Goal: Obtain resource: Download file/media

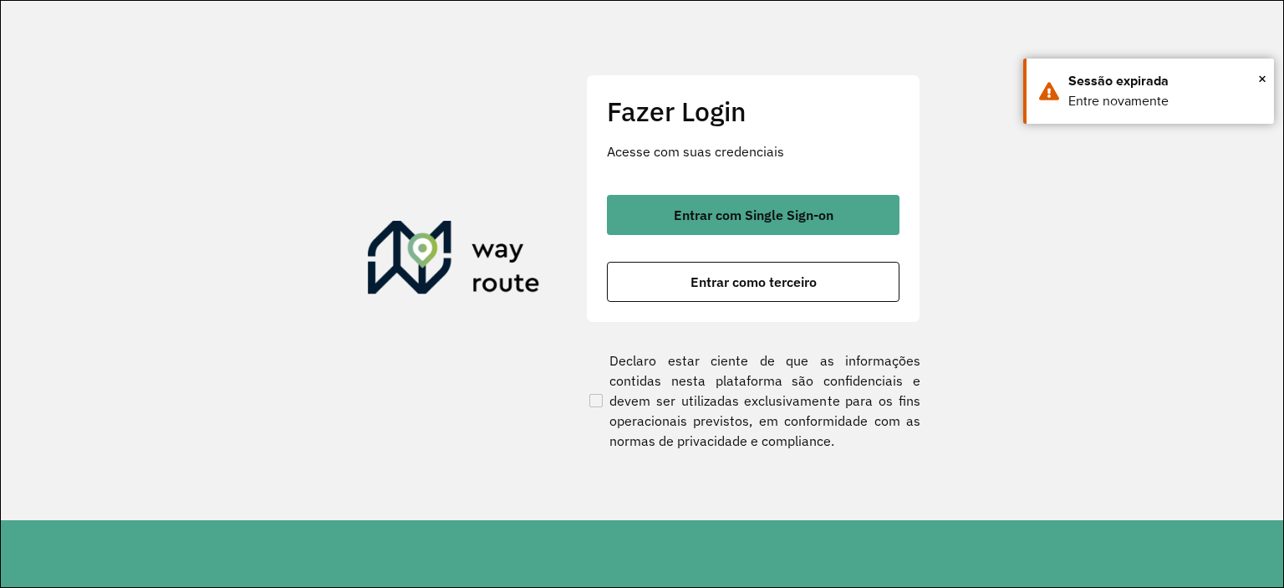
click at [729, 201] on button "Entrar com Single Sign-on" at bounding box center [753, 215] width 293 height 40
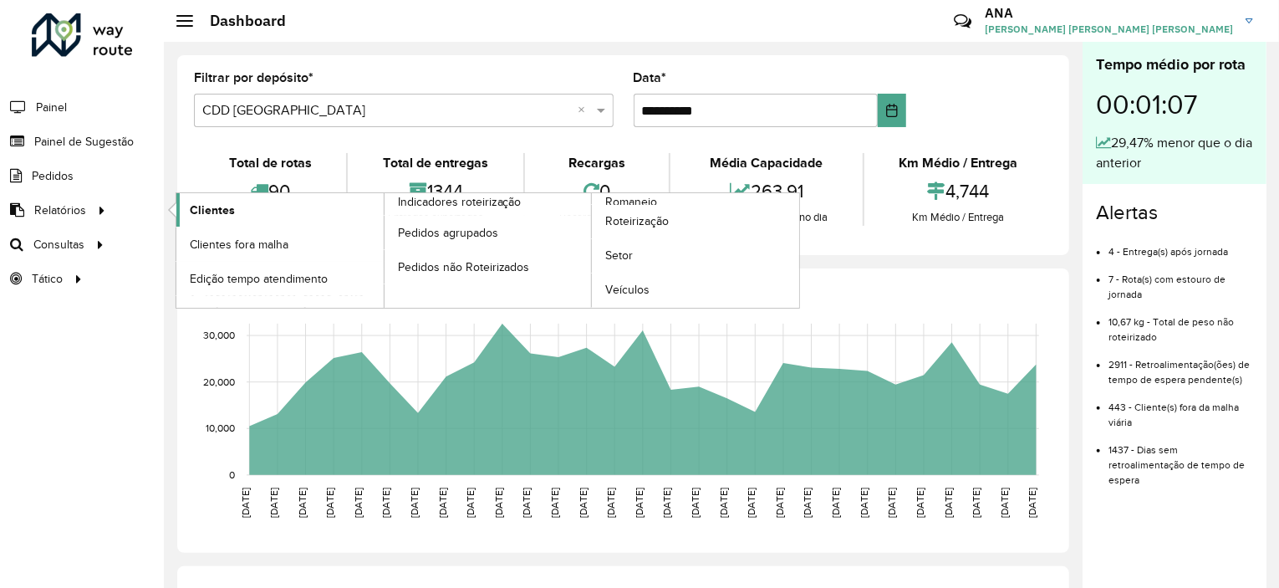
click at [214, 201] on span "Clientes" at bounding box center [212, 210] width 45 height 18
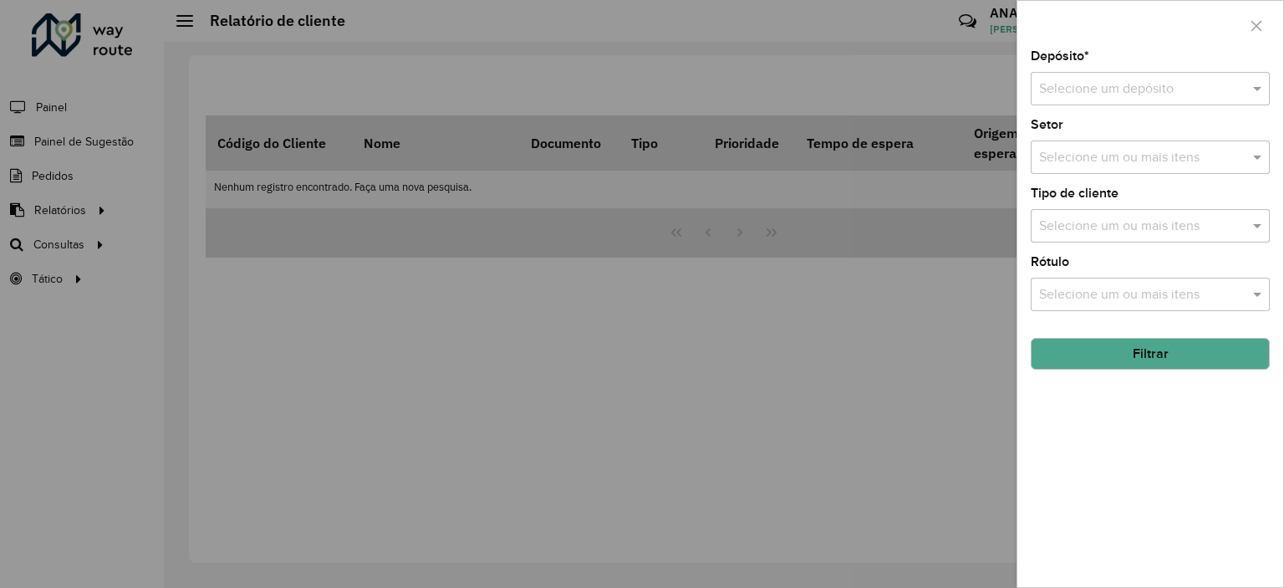
click at [1114, 338] on button "Filtrar" at bounding box center [1150, 354] width 239 height 32
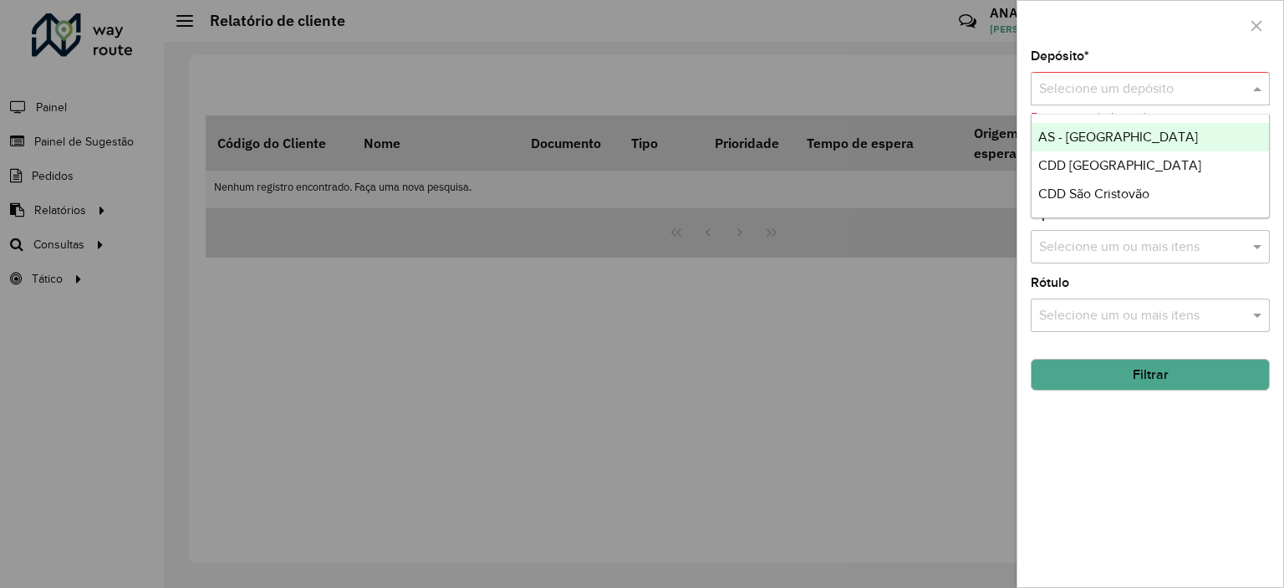
click at [1124, 81] on input "text" at bounding box center [1133, 89] width 189 height 20
click at [1062, 134] on span "AS - [GEOGRAPHIC_DATA]" at bounding box center [1118, 137] width 160 height 14
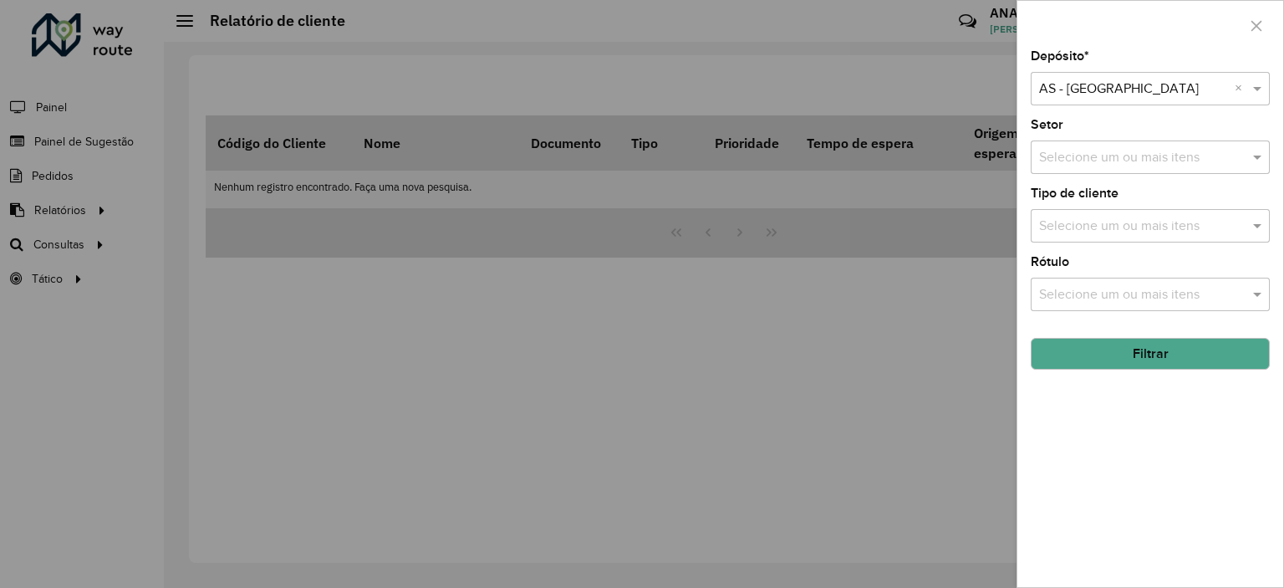
click at [1147, 348] on button "Filtrar" at bounding box center [1150, 354] width 239 height 32
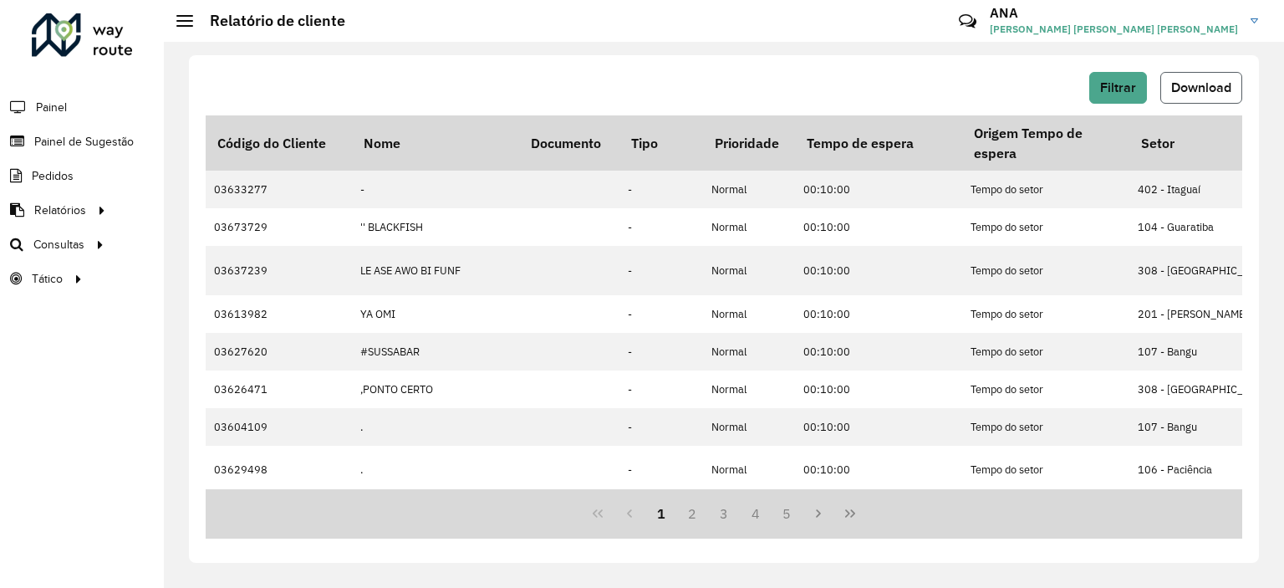
click at [1201, 85] on span "Download" at bounding box center [1201, 87] width 60 height 14
